Goal: Task Accomplishment & Management: Use online tool/utility

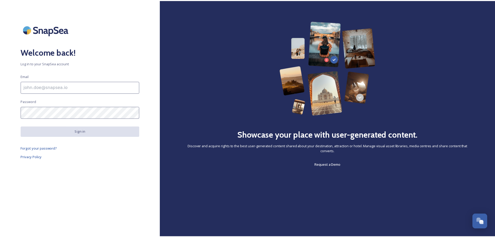
scroll to position [2039, 0]
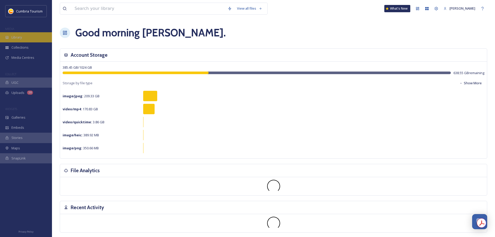
click at [28, 40] on div "Library" at bounding box center [26, 37] width 52 height 10
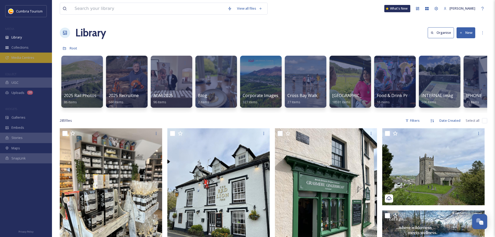
click at [17, 56] on span "Media Centres" at bounding box center [22, 57] width 23 height 5
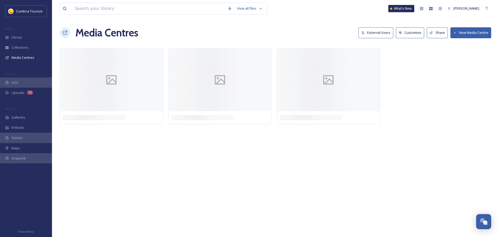
click at [372, 28] on button "External Users" at bounding box center [376, 32] width 35 height 11
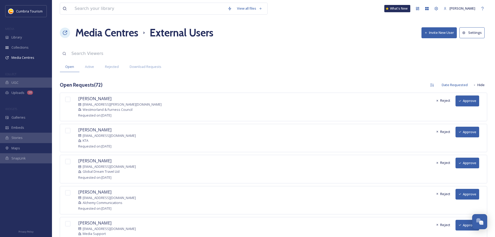
click at [468, 100] on button "Approve" at bounding box center [468, 100] width 24 height 11
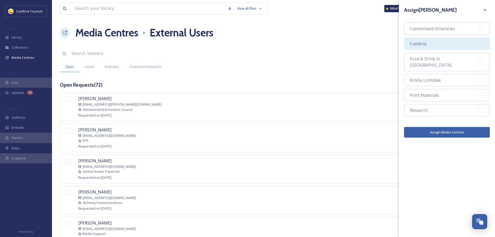
click at [431, 44] on div "Cumbria" at bounding box center [447, 43] width 86 height 12
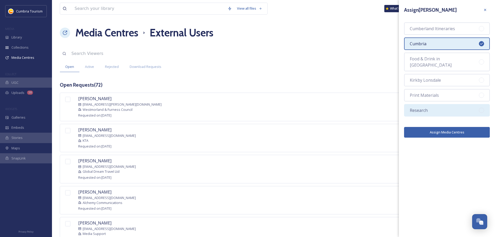
click at [448, 109] on div "Research" at bounding box center [447, 110] width 86 height 12
click at [451, 127] on button "Assign Media Centres" at bounding box center [447, 132] width 86 height 11
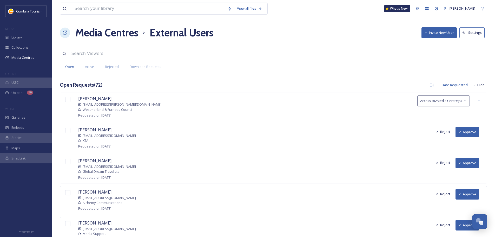
click at [477, 129] on button "Approve" at bounding box center [468, 132] width 24 height 11
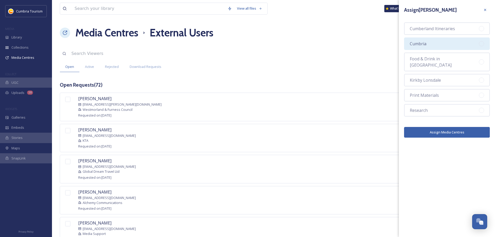
click at [423, 43] on span "Cumbria" at bounding box center [418, 44] width 17 height 6
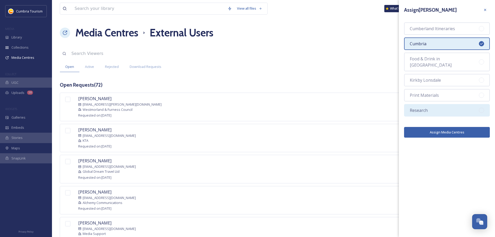
click at [439, 107] on div "Research" at bounding box center [447, 110] width 86 height 12
click at [440, 129] on button "Assign Media Centres" at bounding box center [447, 132] width 86 height 11
